Goal: Task Accomplishment & Management: Use online tool/utility

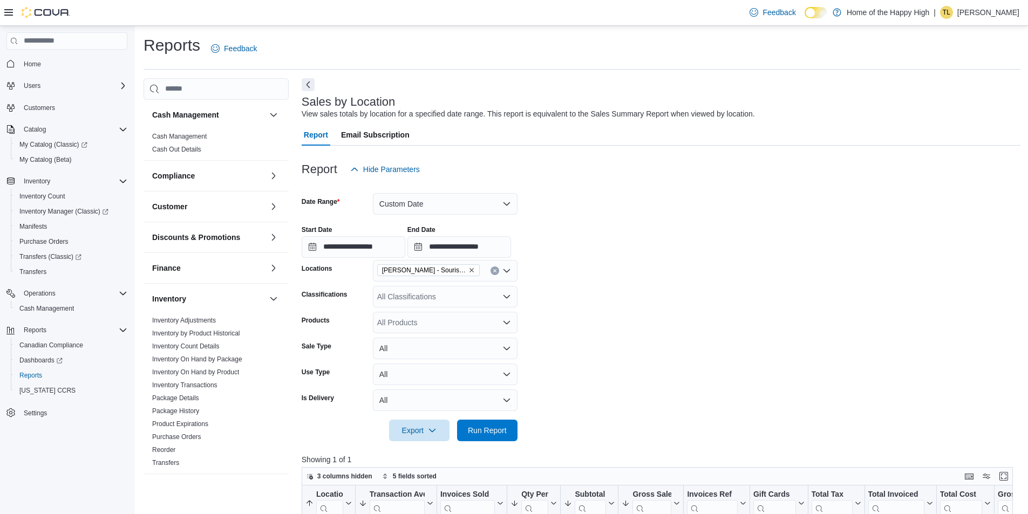
scroll to position [108, 0]
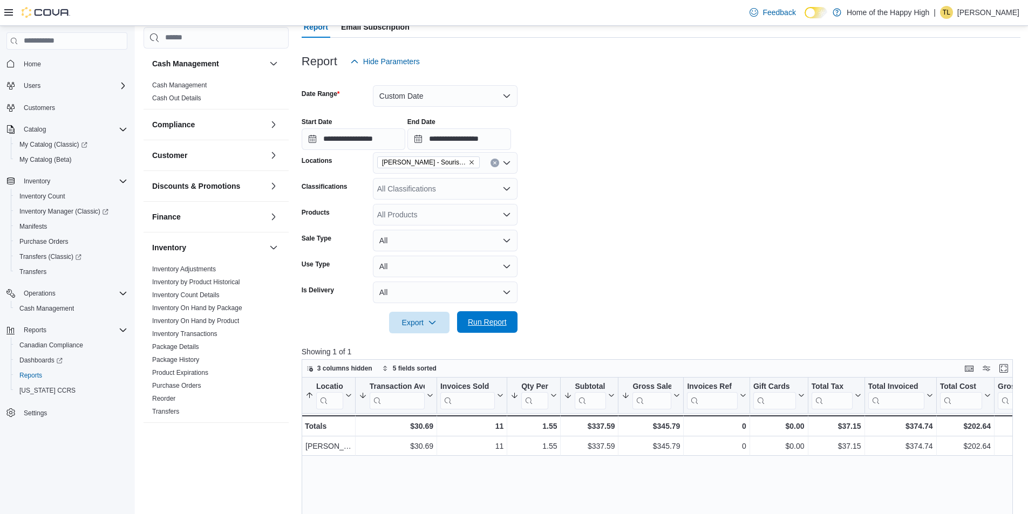
click at [490, 325] on span "Run Report" at bounding box center [487, 322] width 39 height 11
click at [385, 187] on div "All Classifications" at bounding box center [445, 189] width 145 height 22
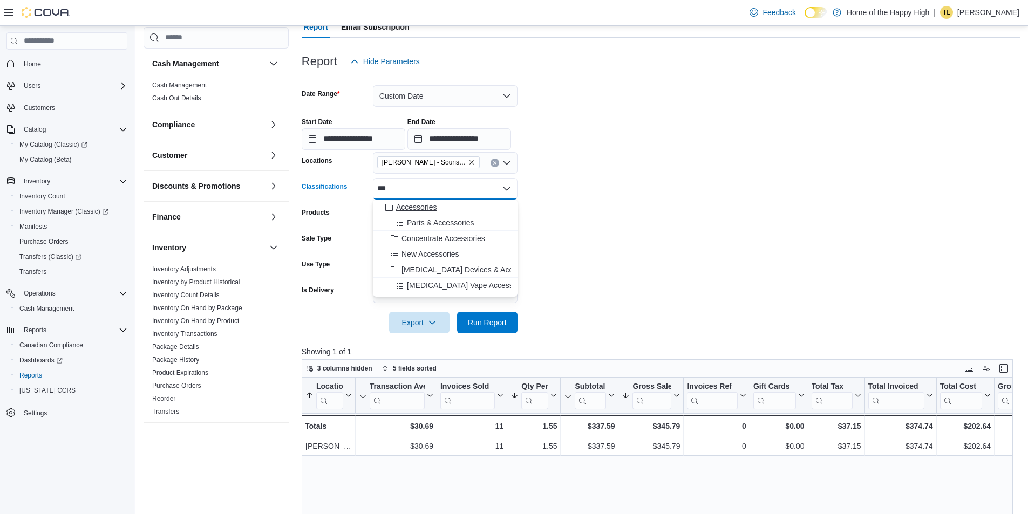
type input "***"
click at [414, 205] on span "Accessories" at bounding box center [416, 207] width 40 height 11
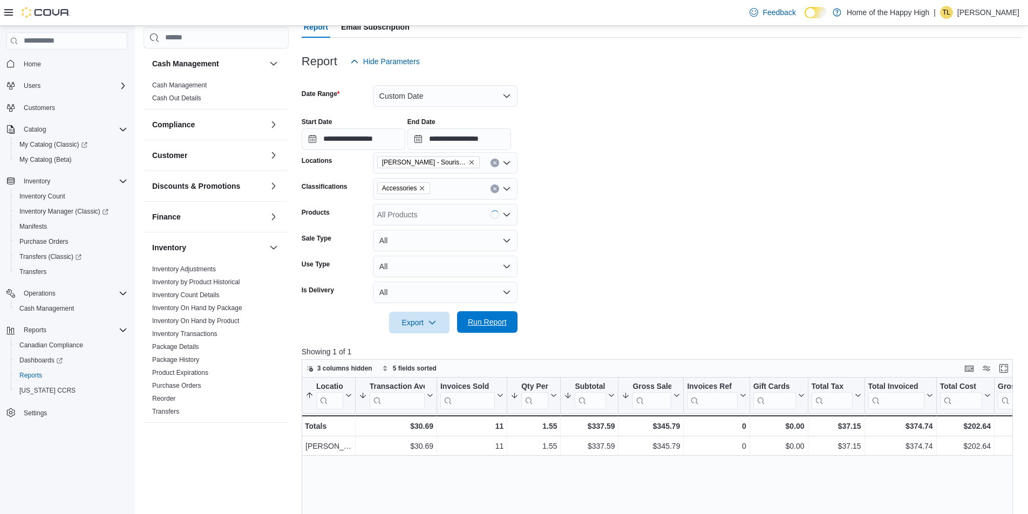
click at [505, 324] on span "Run Report" at bounding box center [487, 322] width 39 height 11
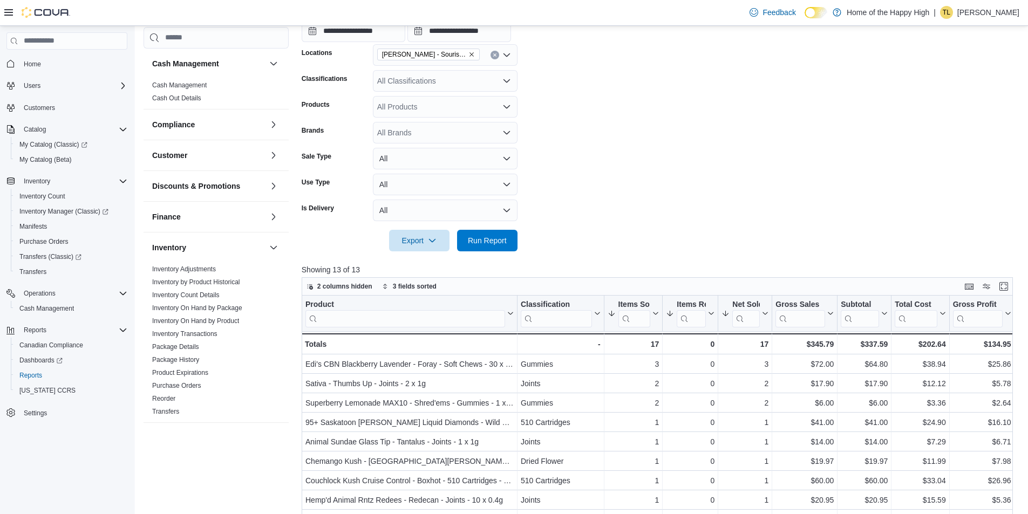
scroll to position [430, 0]
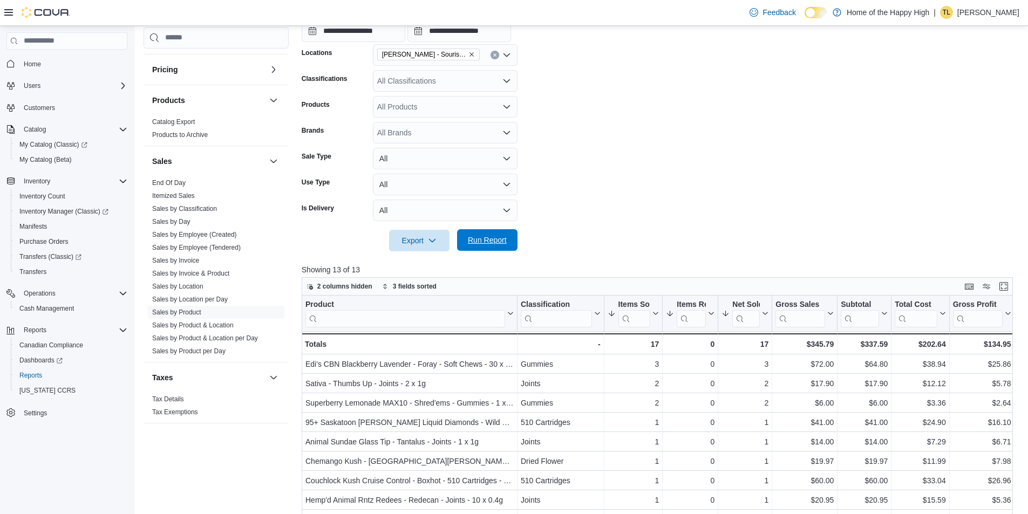
click at [489, 240] on span "Run Report" at bounding box center [487, 240] width 39 height 11
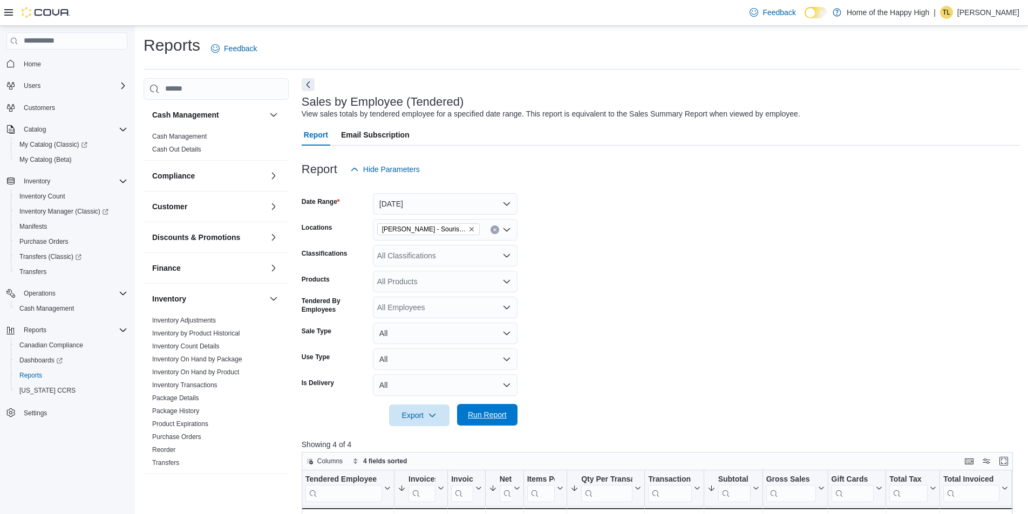
scroll to position [216, 0]
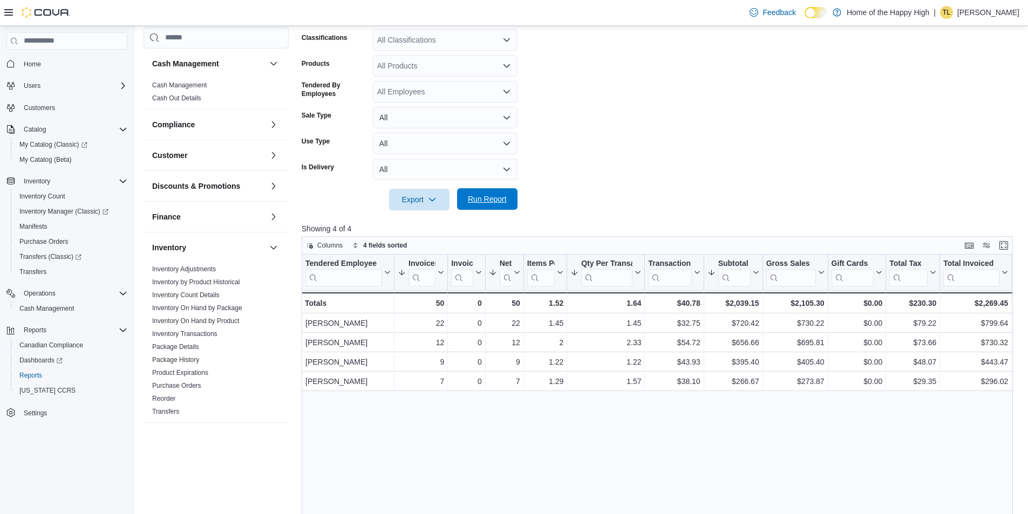
click at [497, 200] on span "Run Report" at bounding box center [487, 199] width 39 height 11
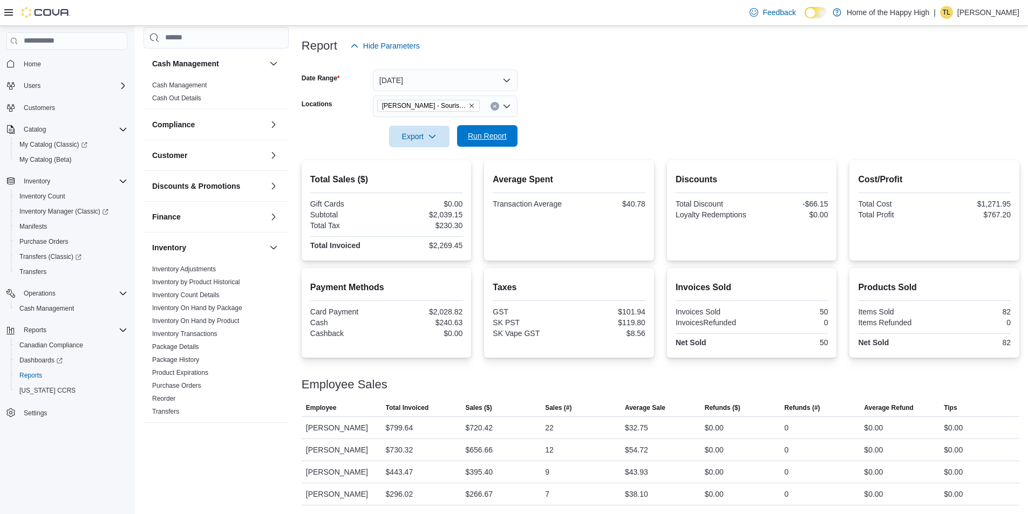
scroll to position [430, 0]
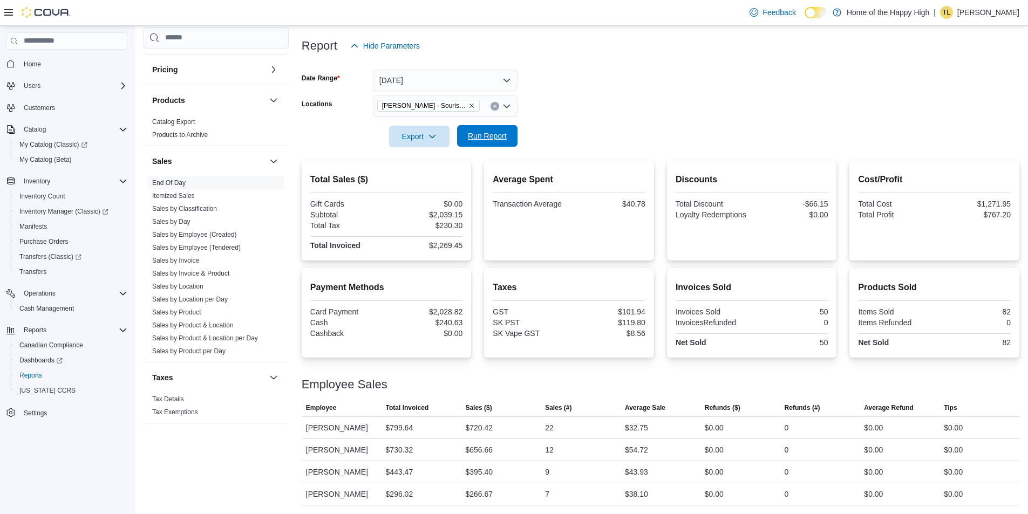
click at [478, 132] on span "Run Report" at bounding box center [487, 136] width 39 height 11
